Goal: Information Seeking & Learning: Learn about a topic

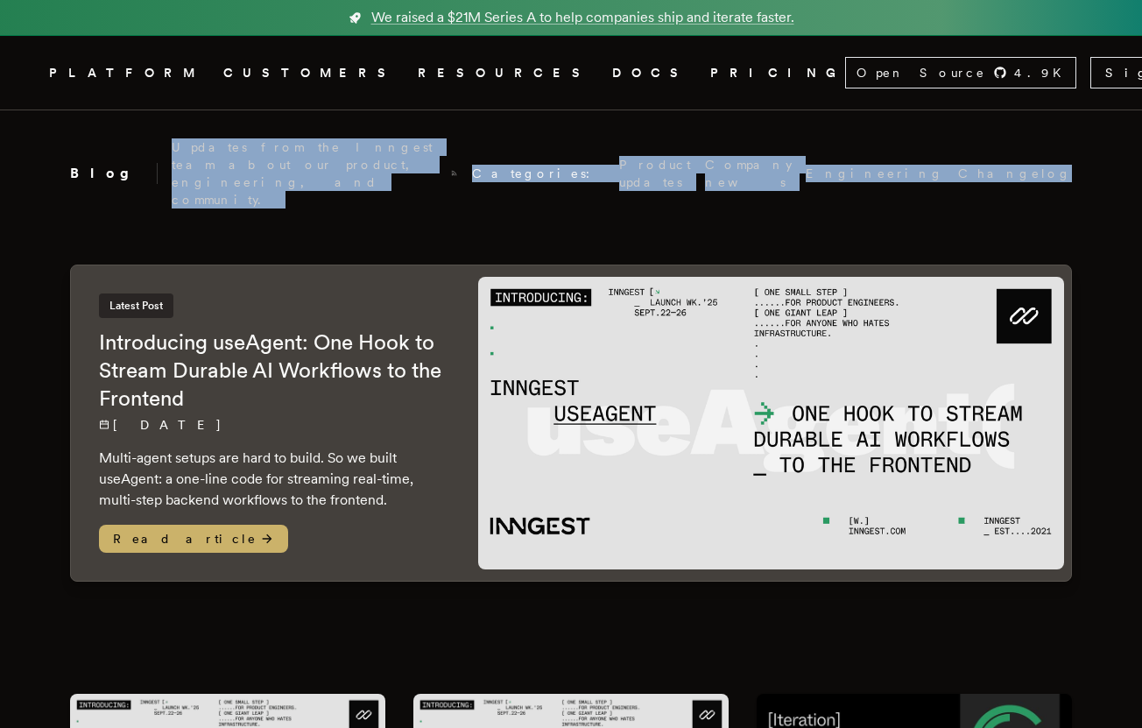
drag, startPoint x: 433, startPoint y: 168, endPoint x: 404, endPoint y: 124, distance: 52.5
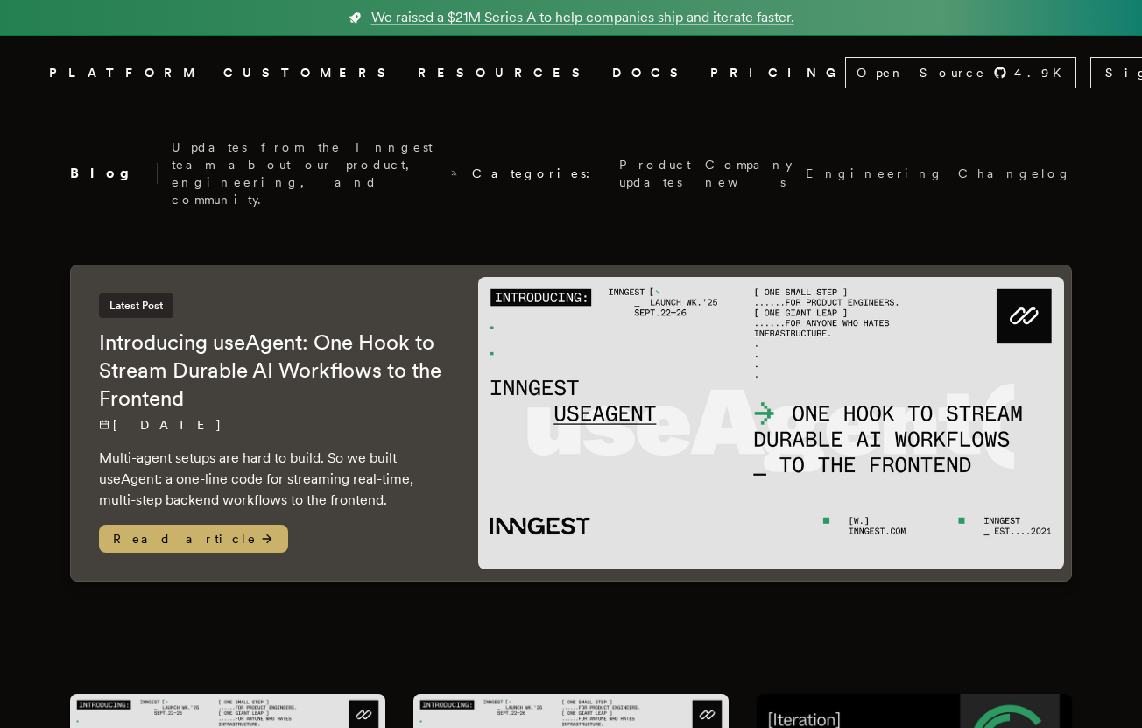
drag, startPoint x: 404, startPoint y: 124, endPoint x: 407, endPoint y: 146, distance: 22.2
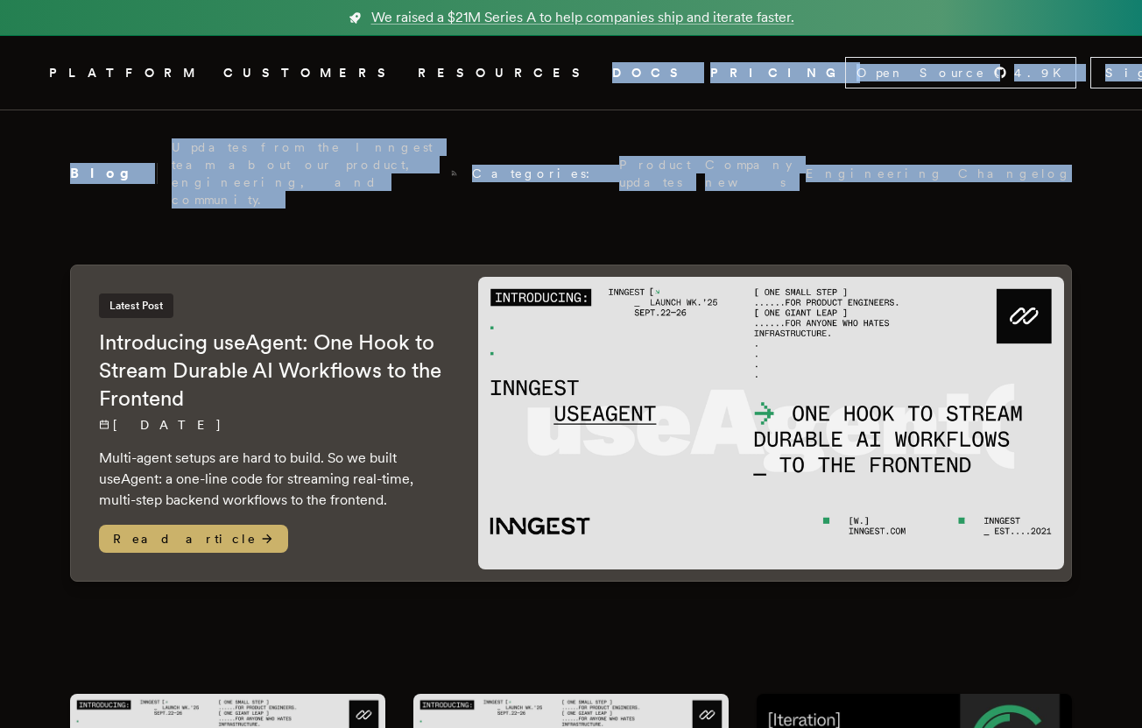
drag, startPoint x: 393, startPoint y: 129, endPoint x: 467, endPoint y: 184, distance: 91.9
